Goal: Information Seeking & Learning: Learn about a topic

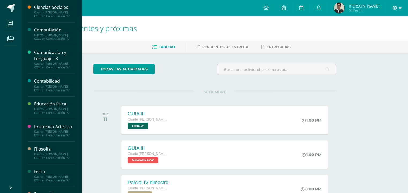
click at [49, 32] on div "Computación" at bounding box center [54, 30] width 41 height 6
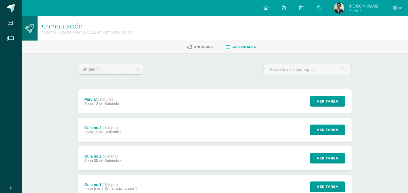
scroll to position [42, 0]
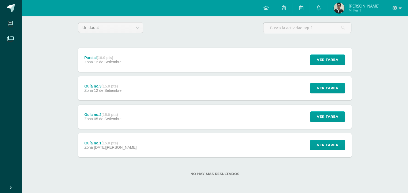
click at [122, 144] on div "Guía no.1 (15.0 pts) Zona 29 de Agosto" at bounding box center [110, 145] width 65 height 24
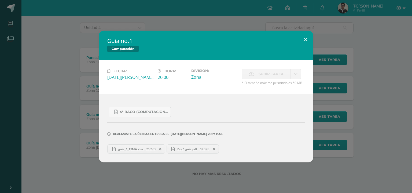
click at [307, 39] on button at bounding box center [305, 40] width 15 height 18
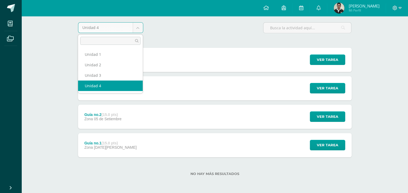
click at [133, 27] on body "Mis cursos Archivos Cerrar panel Ciencias Sociales Cuarto Bach. CCLL en Computa…" at bounding box center [204, 75] width 408 height 235
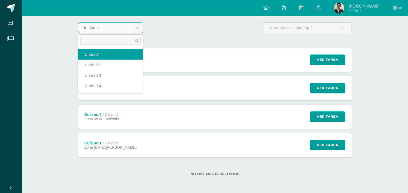
select select "Unidad 1"
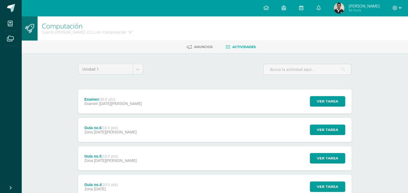
click at [135, 108] on div "Examen (30.0 pts) Examen [DATE][PERSON_NAME] Ver tarea Examen Computación Carga…" at bounding box center [215, 101] width 274 height 24
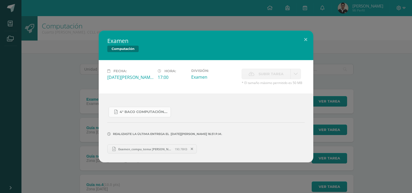
click at [155, 116] on link "4° Baco Computación.pdf" at bounding box center [140, 112] width 62 height 10
click at [308, 39] on button at bounding box center [305, 40] width 15 height 18
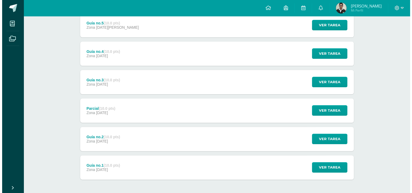
scroll to position [155, 0]
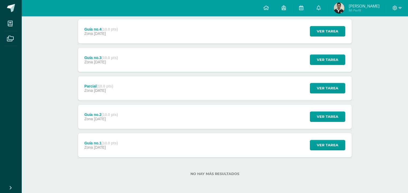
click at [141, 112] on div "Guía no.2 (10.0 pts) Zona [DATE] Ver tarea Guía no.2 Computación Cargando conte…" at bounding box center [215, 117] width 274 height 24
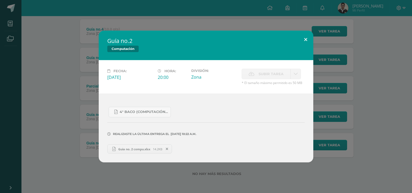
click at [302, 46] on button at bounding box center [305, 40] width 15 height 18
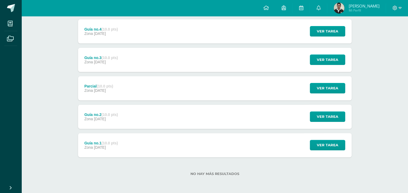
click at [123, 67] on div "Guía no.3 (10.0 pts) Zona [DATE]" at bounding box center [101, 60] width 46 height 24
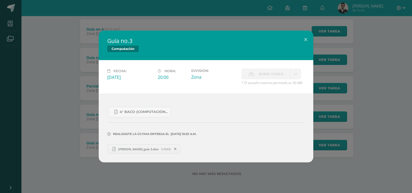
click at [140, 151] on link "[PERSON_NAME] guia 3.xlsx 9.95KB" at bounding box center [143, 148] width 73 height 9
click at [75, 34] on div "Guía no.3 Computación Fecha: [DATE] Hora: 20:00 División: Zona Cancelar" at bounding box center [206, 97] width 408 height 132
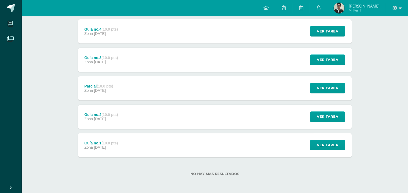
click at [189, 117] on div "Guía no.2 (10.0 pts) Zona [DATE] Ver tarea Guía no.2 Computación Fecha: [DATE] …" at bounding box center [215, 117] width 274 height 24
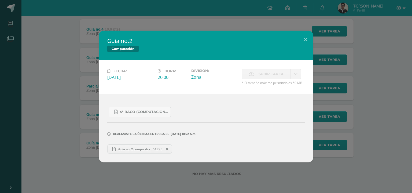
click at [129, 150] on span "Guia no. 2 compu.xlsx" at bounding box center [134, 149] width 37 height 4
